Goal: Find specific page/section: Find specific page/section

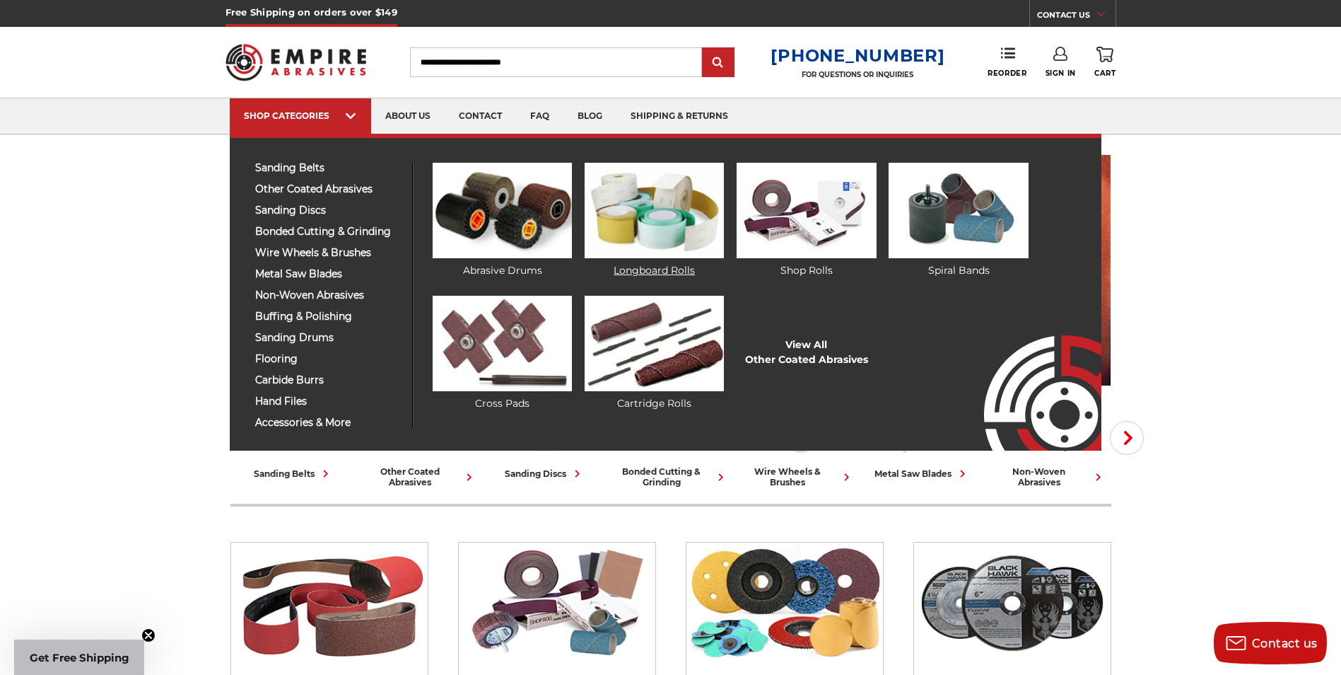
click at [666, 264] on link "Longboard Rolls" at bounding box center [654, 220] width 139 height 115
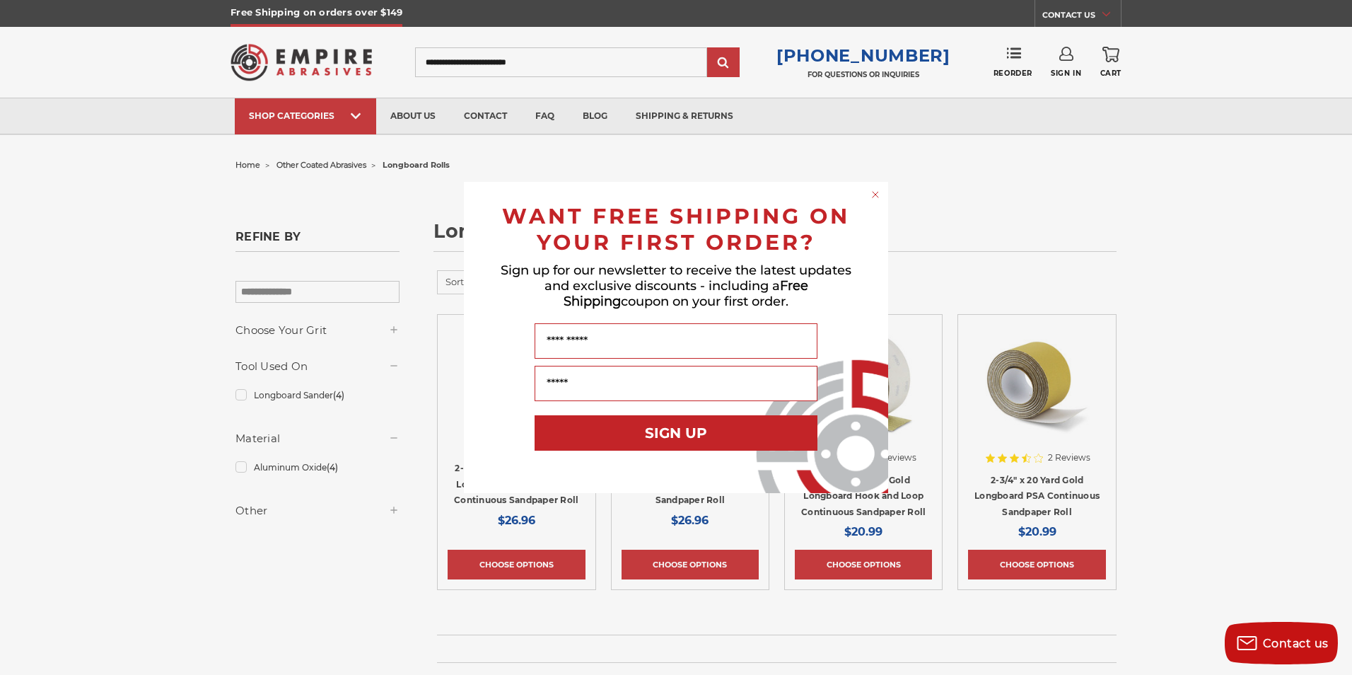
click at [874, 197] on circle "Close dialog" at bounding box center [875, 194] width 13 height 13
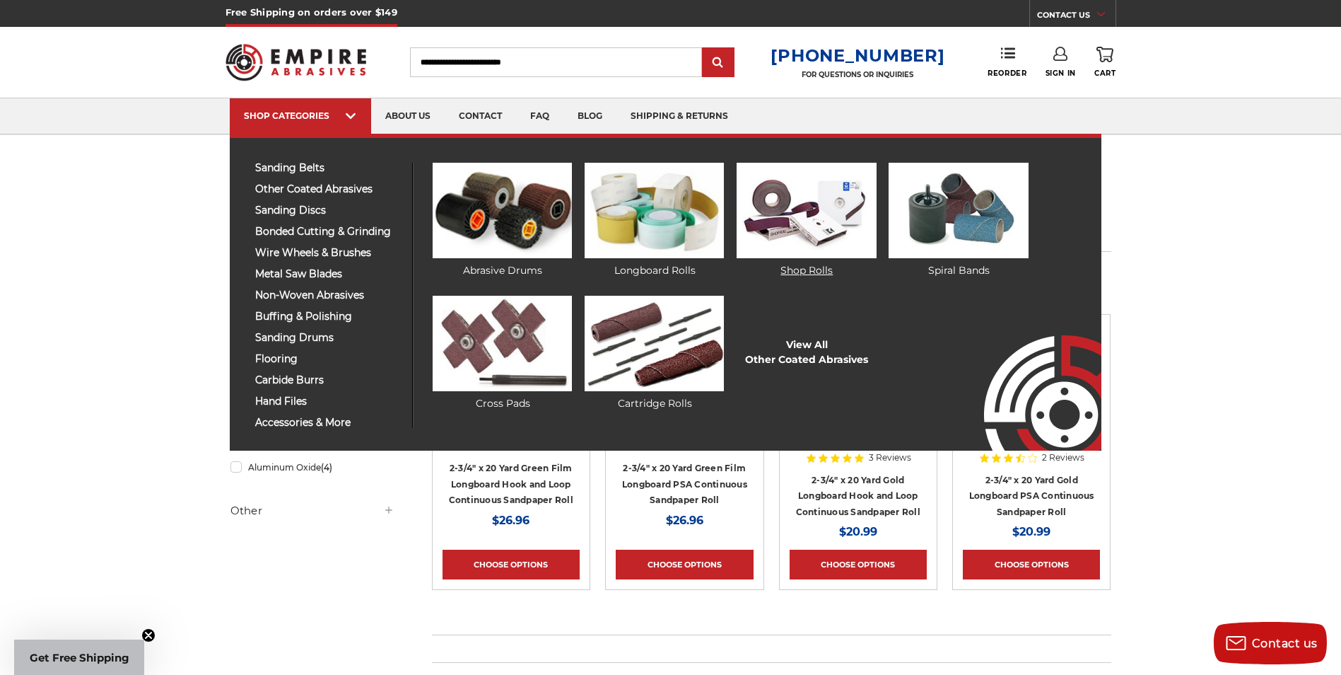
click at [821, 216] on img at bounding box center [806, 210] width 139 height 95
